Goal: Transaction & Acquisition: Purchase product/service

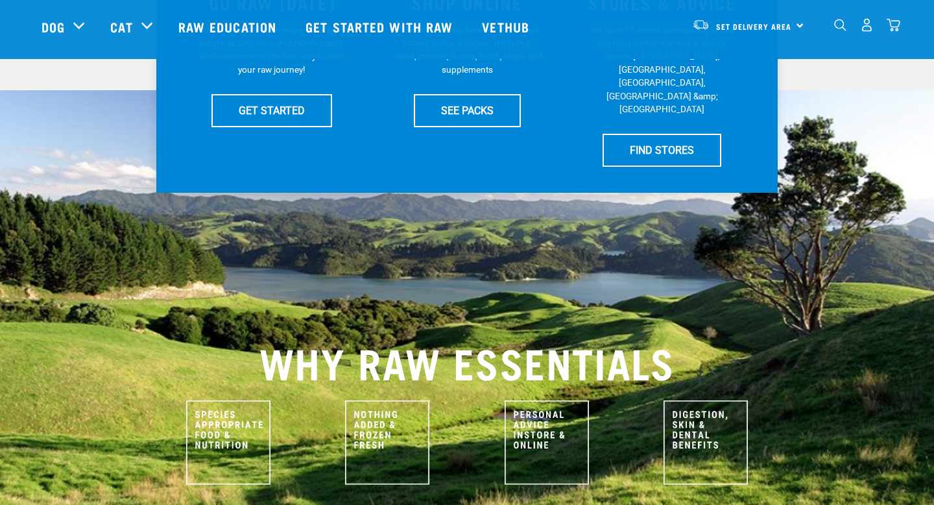
scroll to position [357, 0]
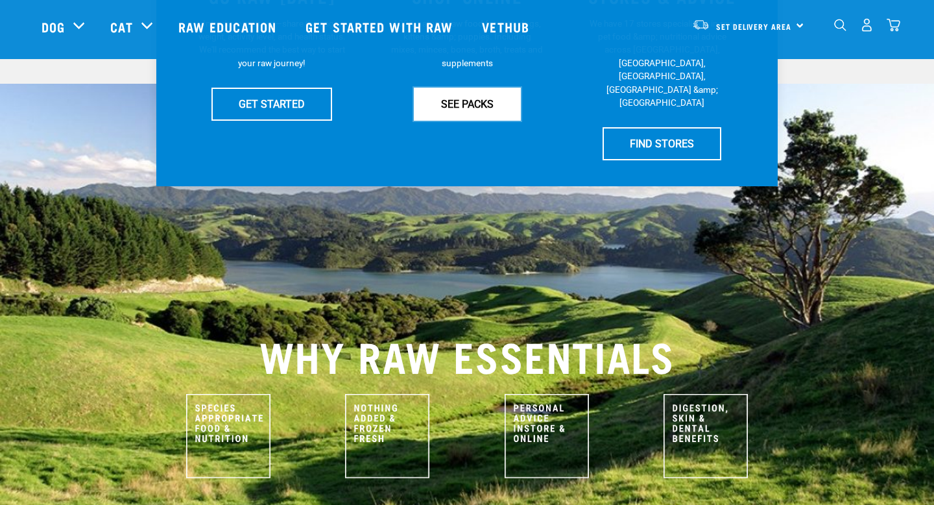
click at [468, 114] on link "SEE PACKS" at bounding box center [467, 104] width 107 height 32
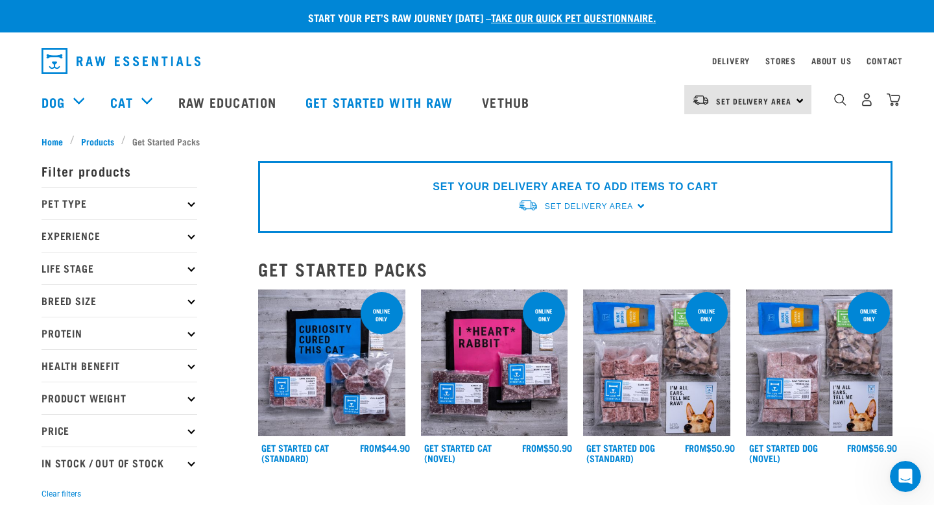
click at [107, 202] on p "Pet Type" at bounding box center [120, 203] width 156 height 32
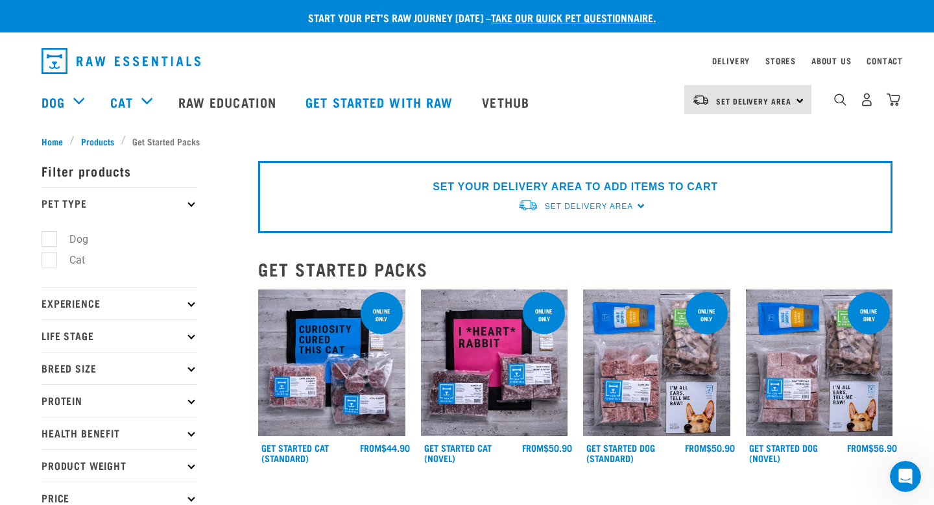
click at [51, 236] on label "Dog" at bounding box center [71, 239] width 45 height 16
click at [50, 236] on input "Dog" at bounding box center [46, 236] width 8 height 8
checkbox input "true"
click at [136, 294] on p "Experience" at bounding box center [120, 303] width 156 height 32
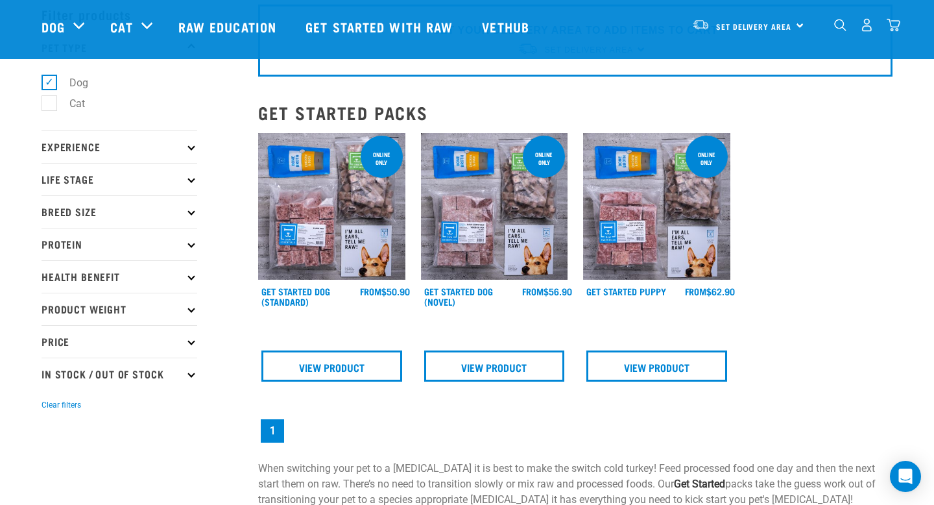
scroll to position [63, 0]
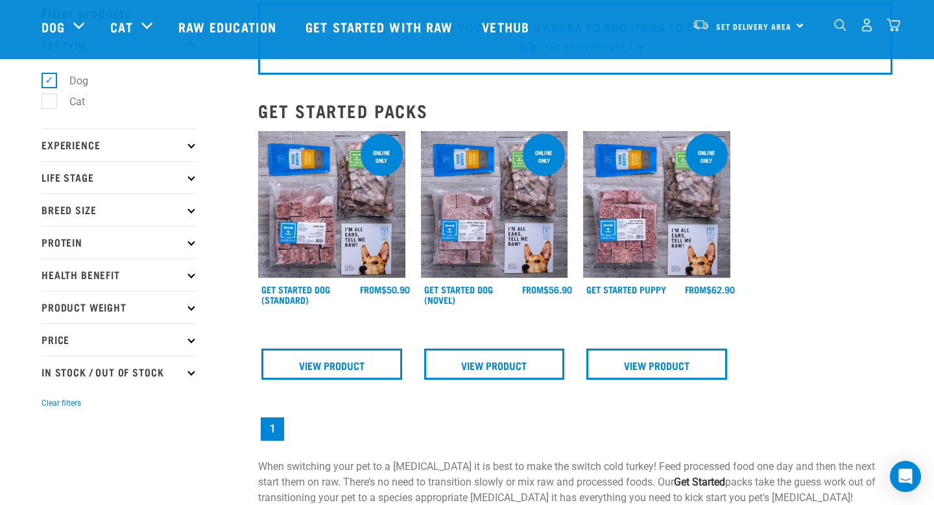
click at [156, 337] on p "Price" at bounding box center [120, 339] width 156 height 32
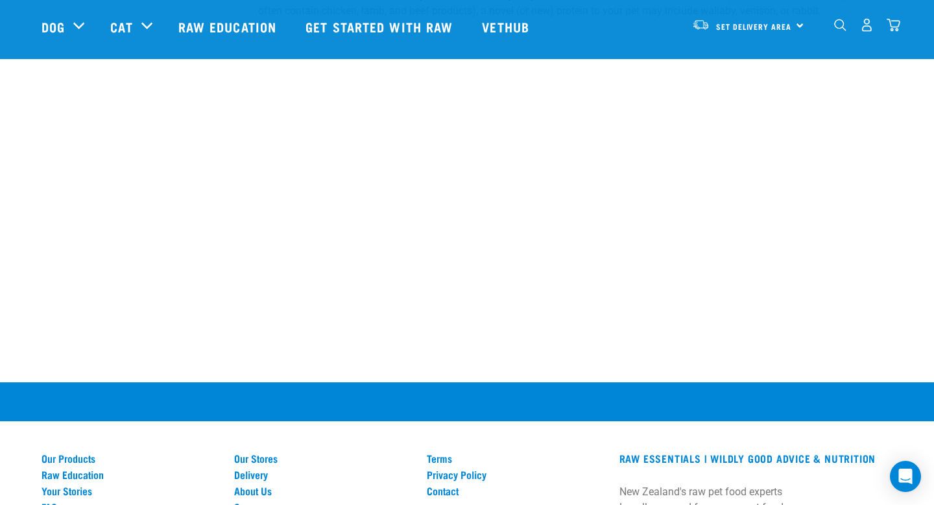
scroll to position [0, 0]
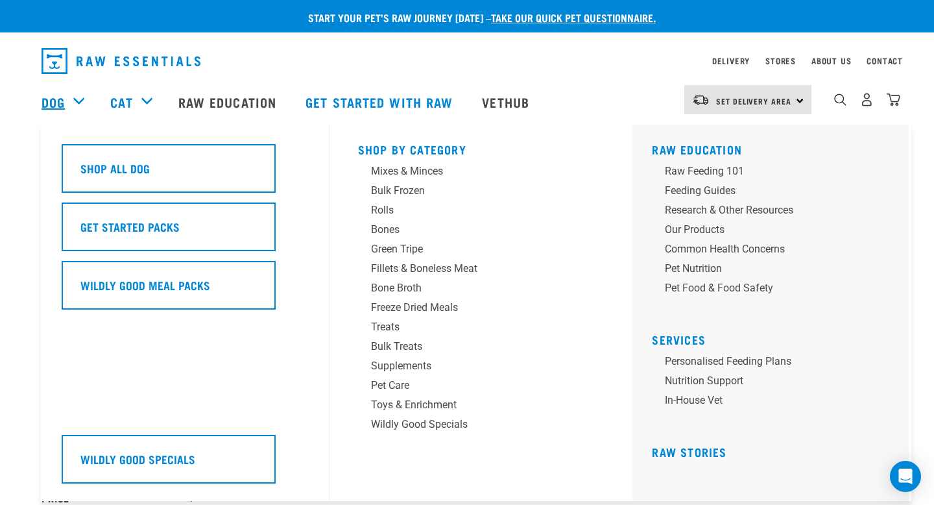
click at [61, 102] on link "Dog" at bounding box center [53, 101] width 23 height 19
